Goal: Check status

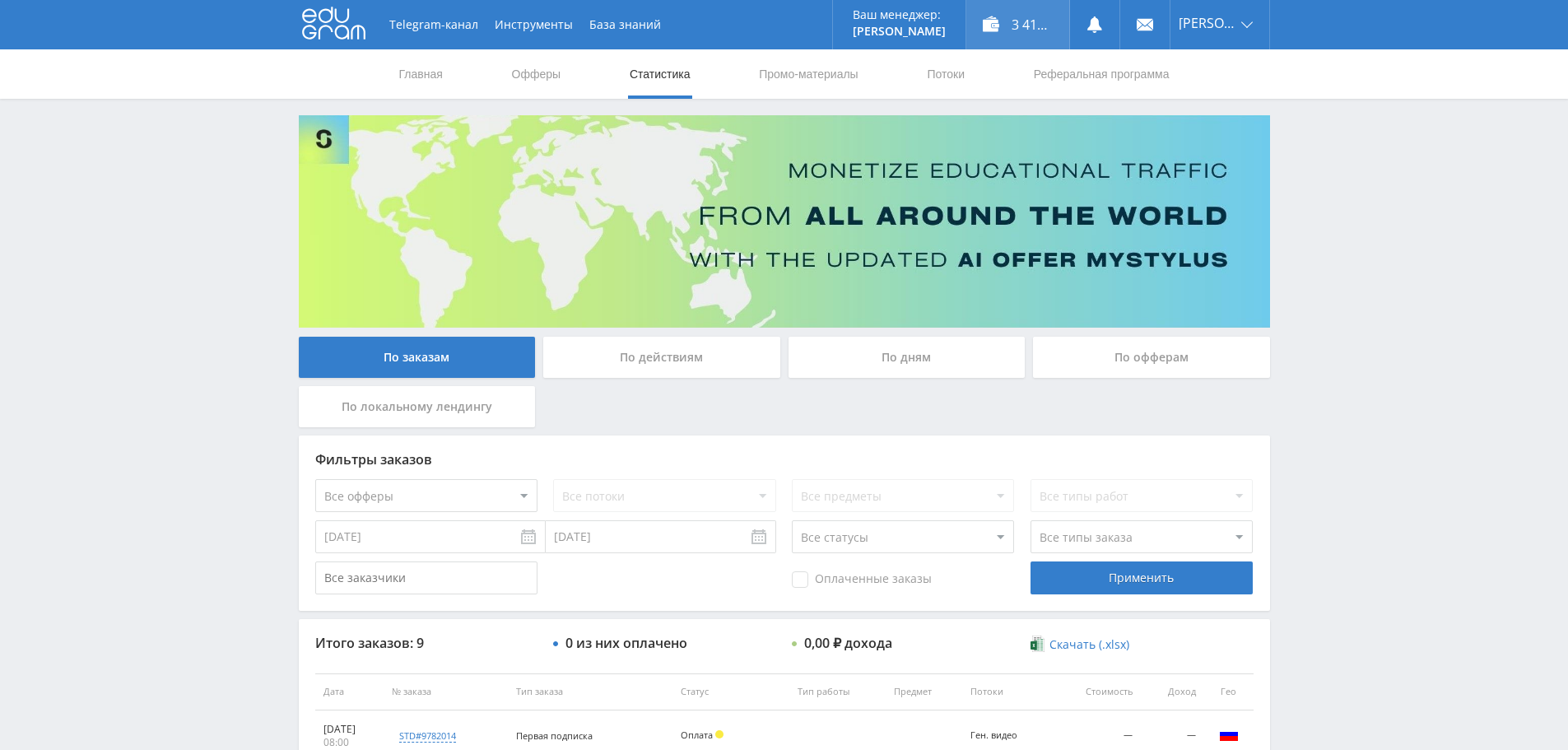
click at [1024, 23] on div "3 417,25 ₽" at bounding box center [1017, 24] width 103 height 49
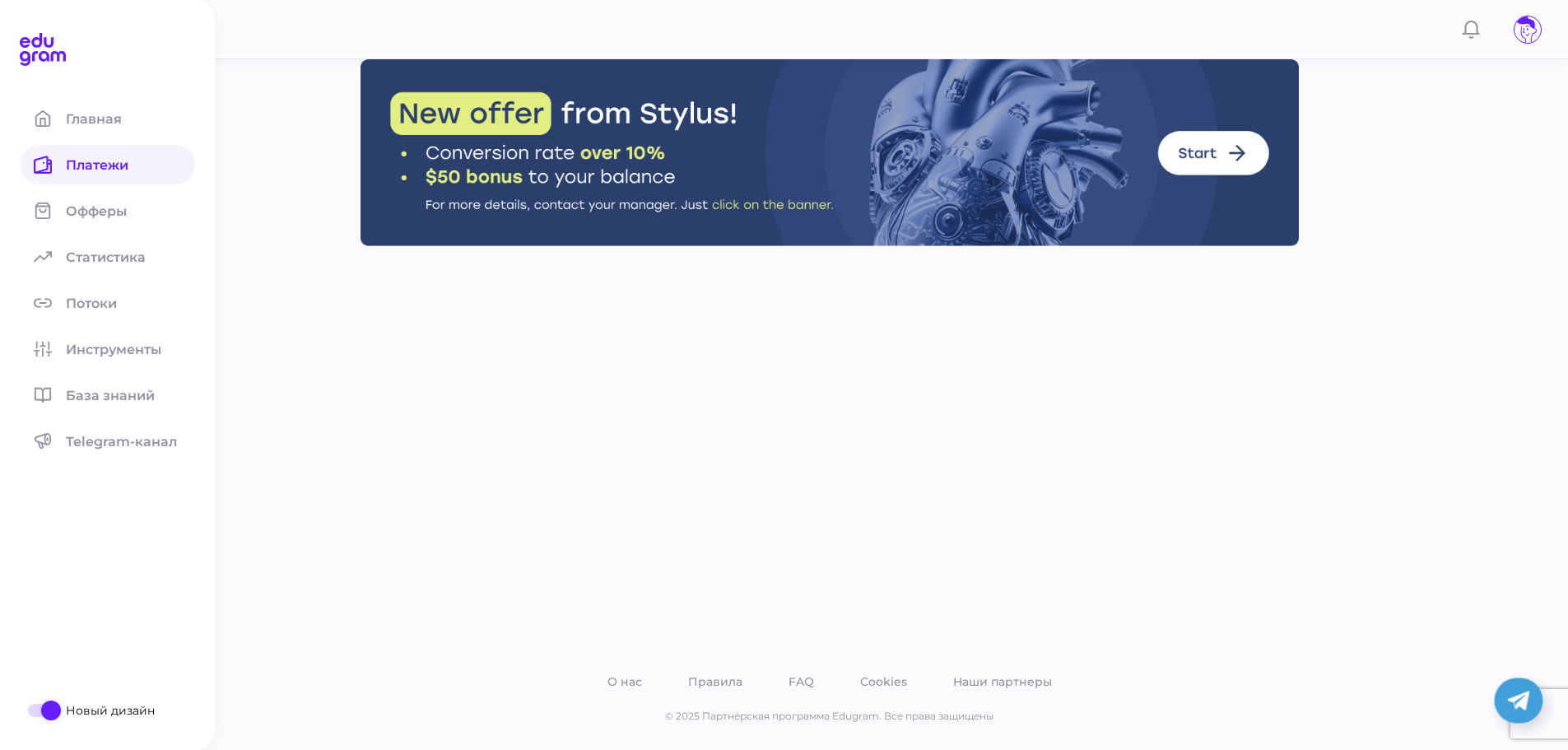
click at [66, 171] on span "Платежи" at bounding box center [107, 165] width 82 height 16
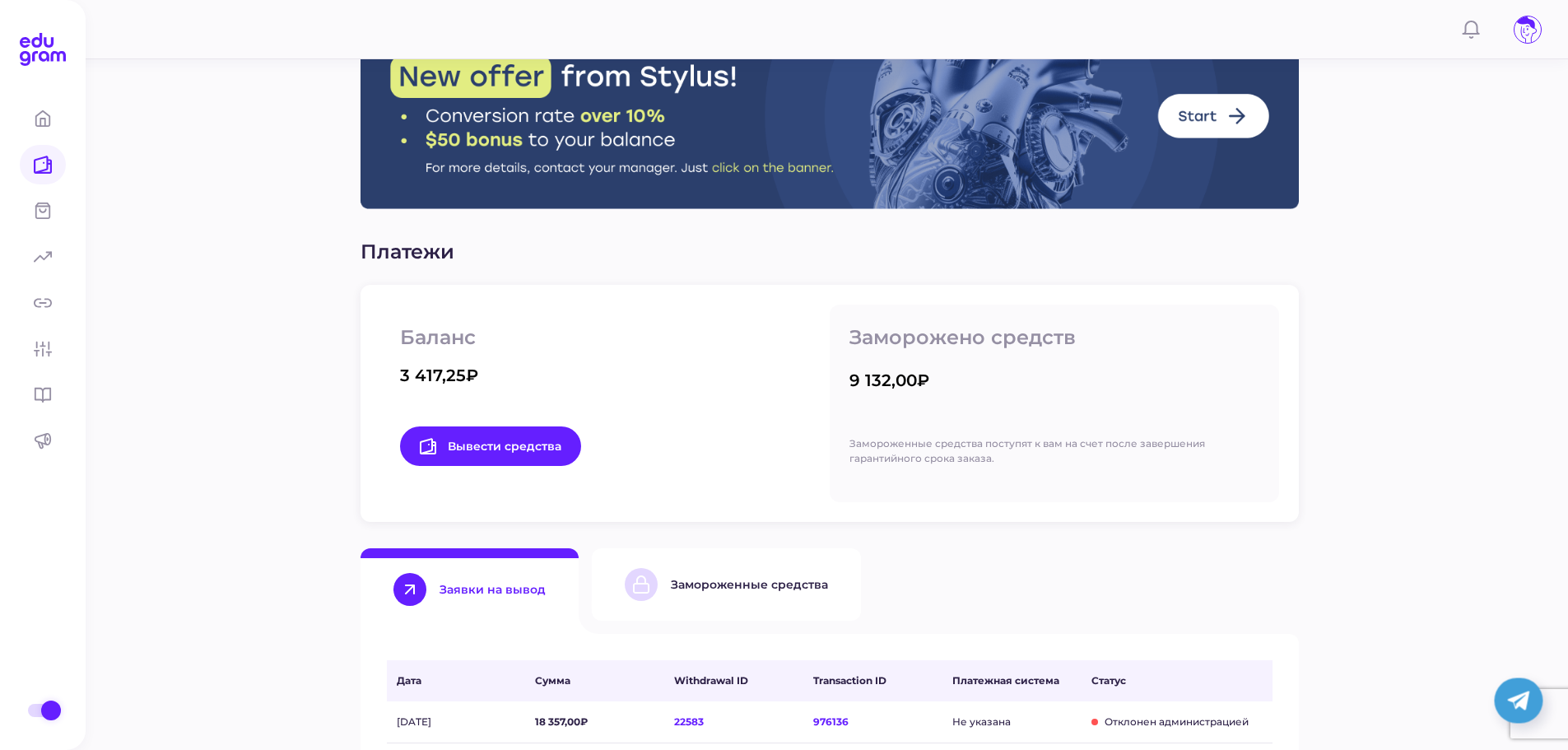
scroll to position [82, 0]
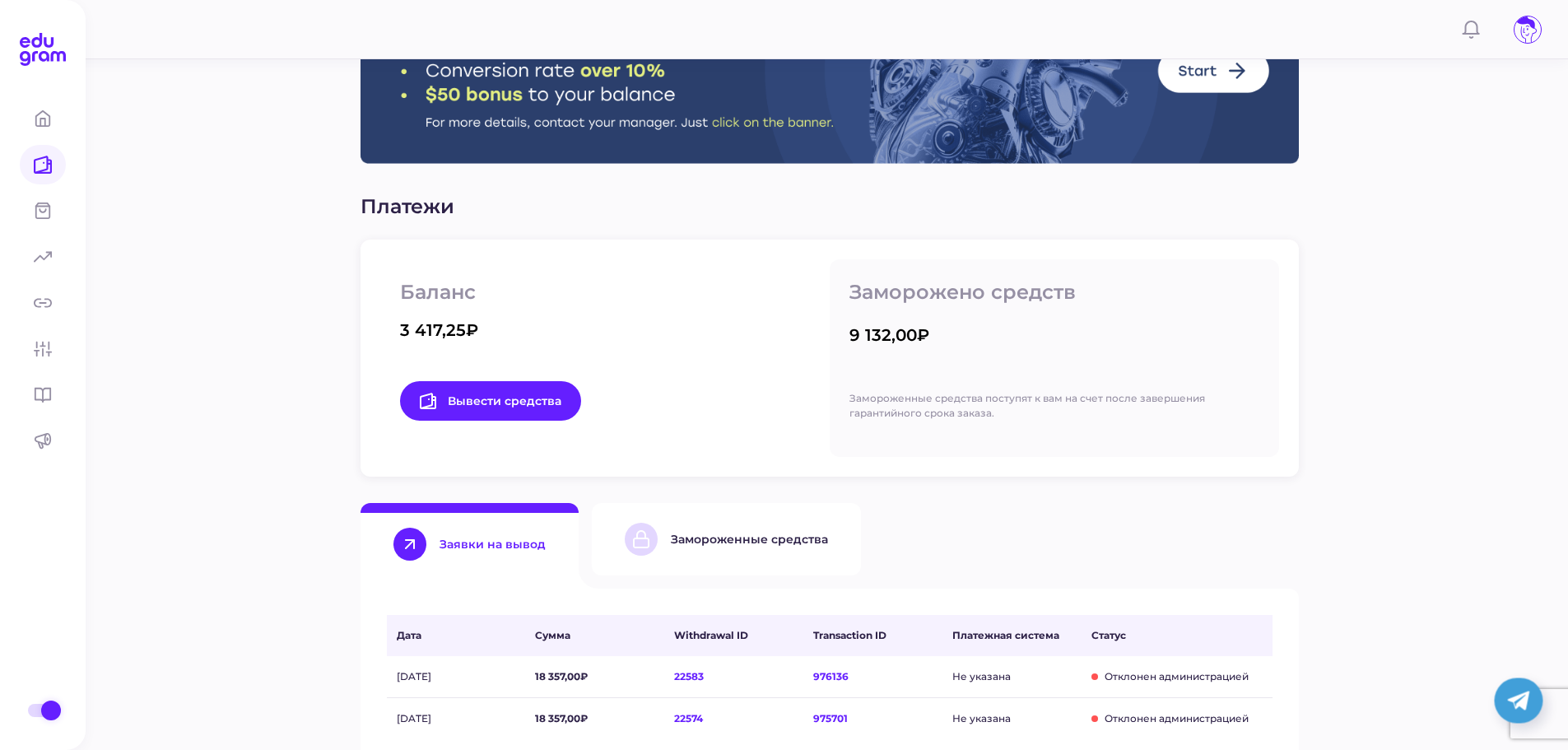
click at [731, 549] on div "Замороженные средства" at bounding box center [726, 539] width 203 height 33
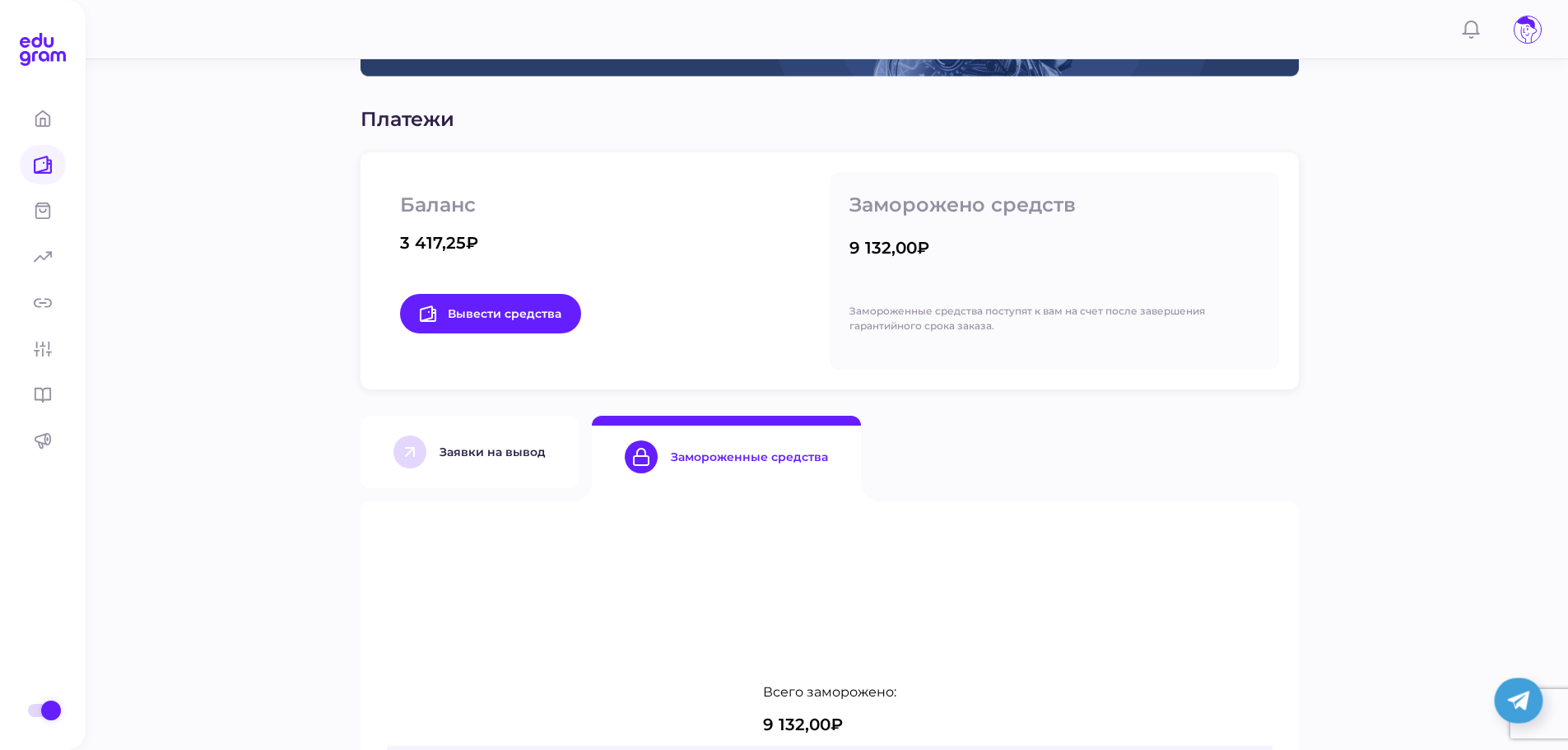
scroll to position [165, 0]
